Goal: Register for event/course

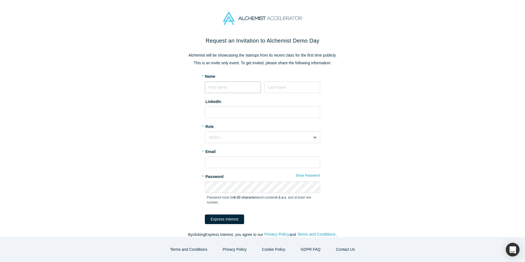
click at [222, 88] on input at bounding box center [233, 88] width 56 height 12
type input "[PERSON_NAME]"
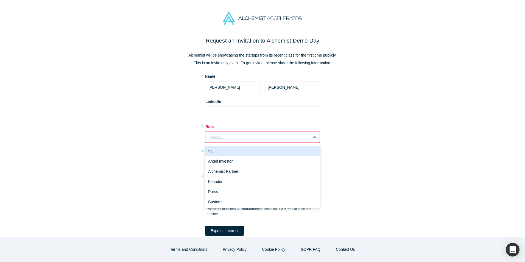
click at [219, 136] on div "Select..." at bounding box center [258, 138] width 98 height 6
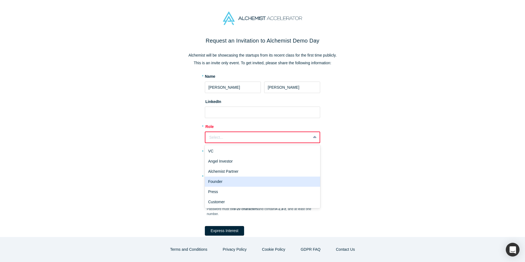
click at [237, 185] on div "Founder" at bounding box center [262, 182] width 115 height 10
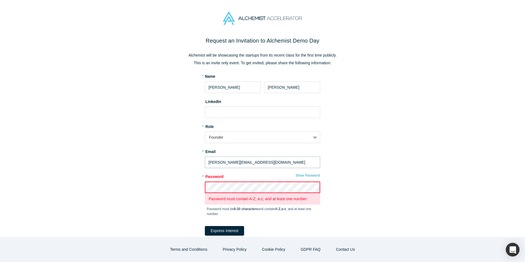
drag, startPoint x: 246, startPoint y: 164, endPoint x: 201, endPoint y: 164, distance: 44.8
click at [201, 164] on div "Request an Invitation to Alchemist Demo Day Alchemist will be showcasing the st…" at bounding box center [262, 146] width 231 height 218
type input "[PERSON_NAME][EMAIL_ADDRESS][DOMAIN_NAME]"
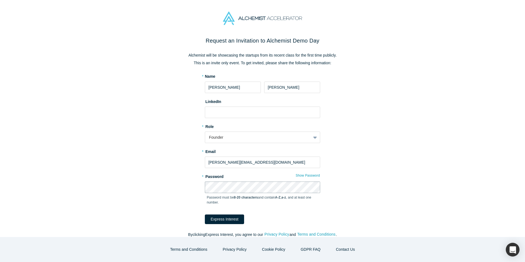
scroll to position [7, 0]
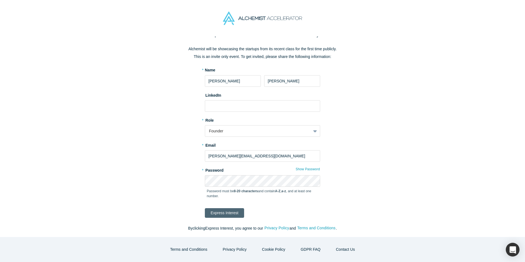
click at [210, 213] on button "Express Interest" at bounding box center [224, 213] width 39 height 10
